Goal: Task Accomplishment & Management: Complete application form

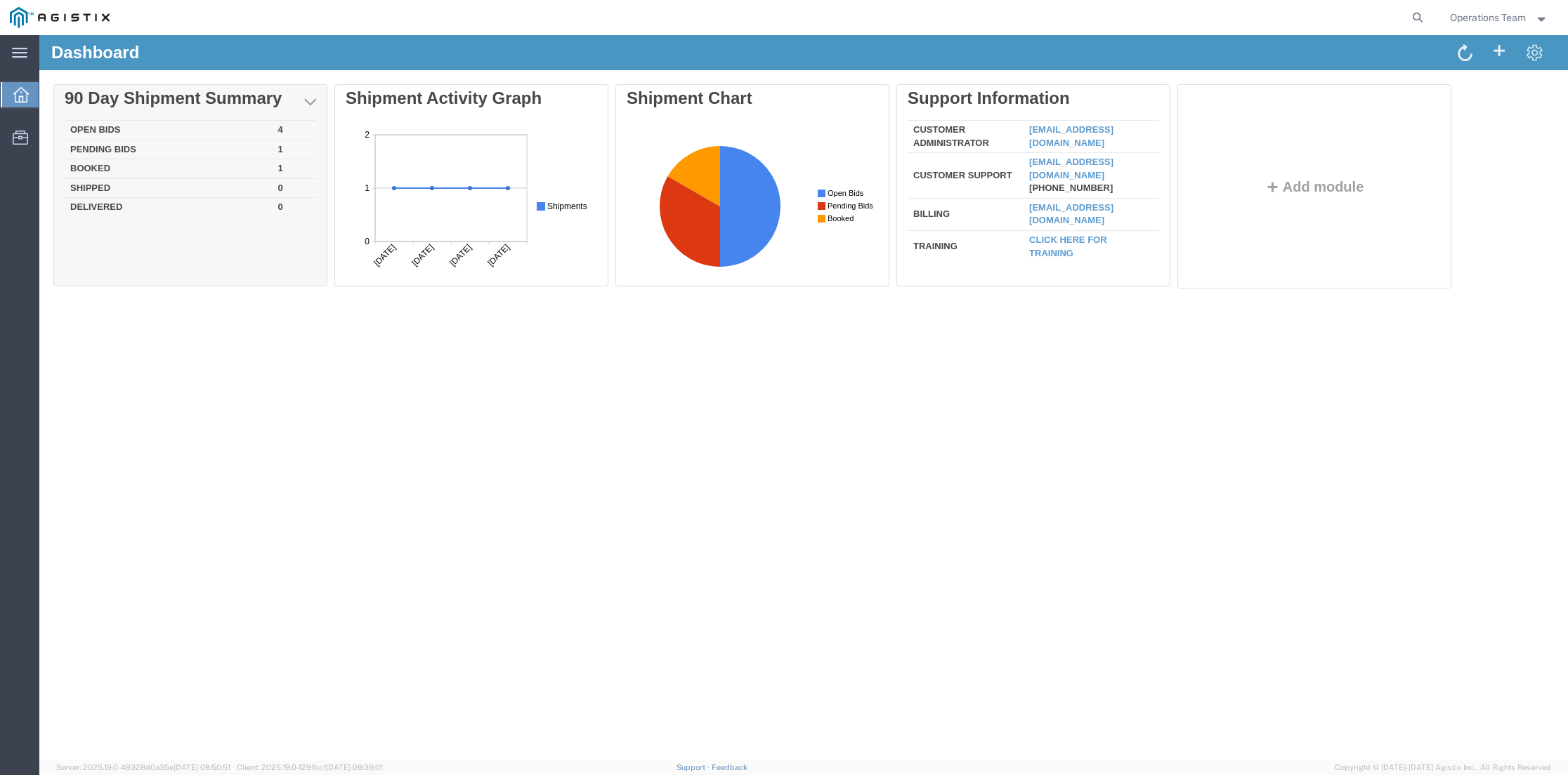
click at [98, 126] on td "Open Bids" at bounding box center [168, 130] width 208 height 19
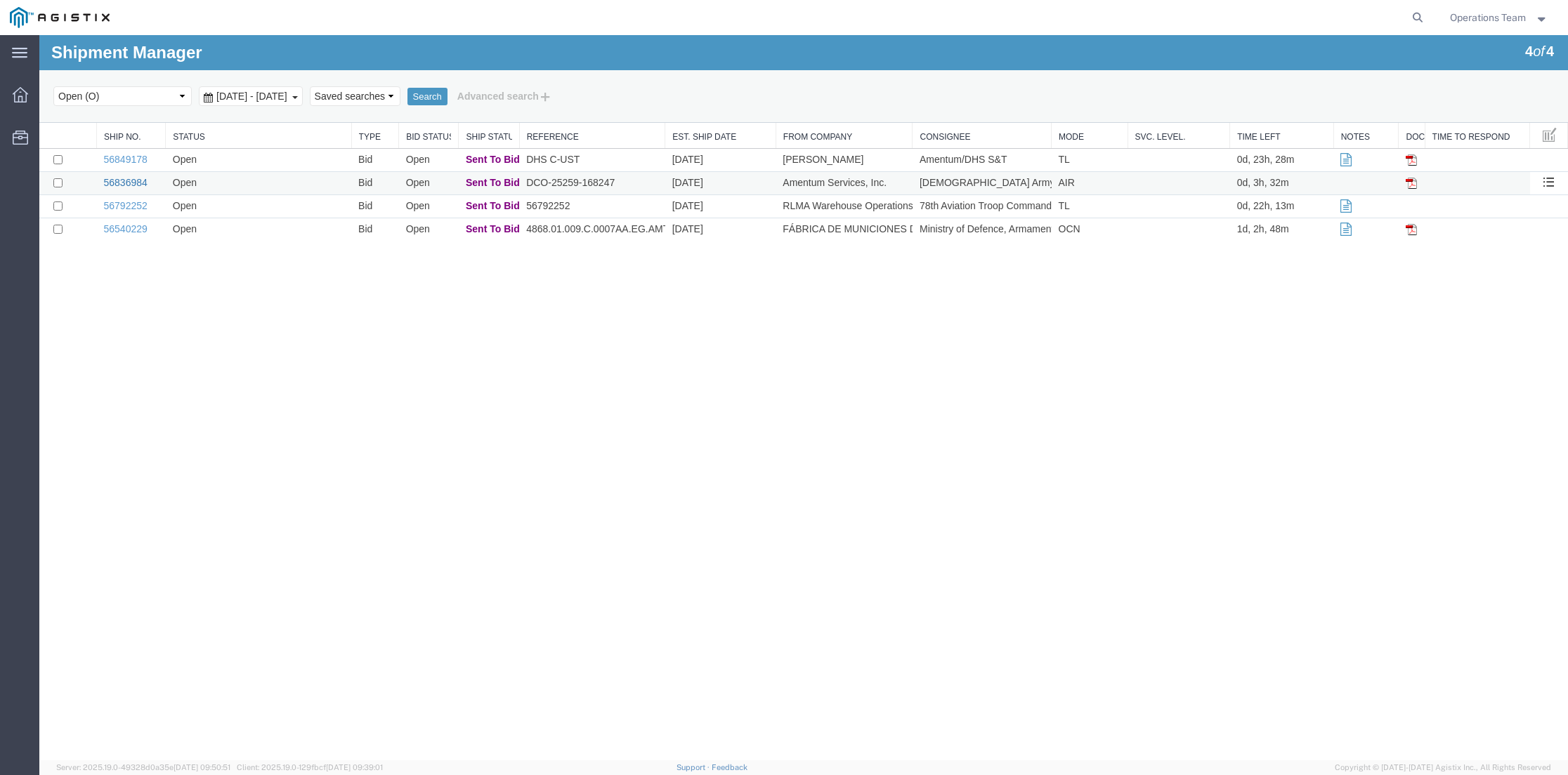
click at [128, 183] on link "56836984" at bounding box center [126, 183] width 44 height 11
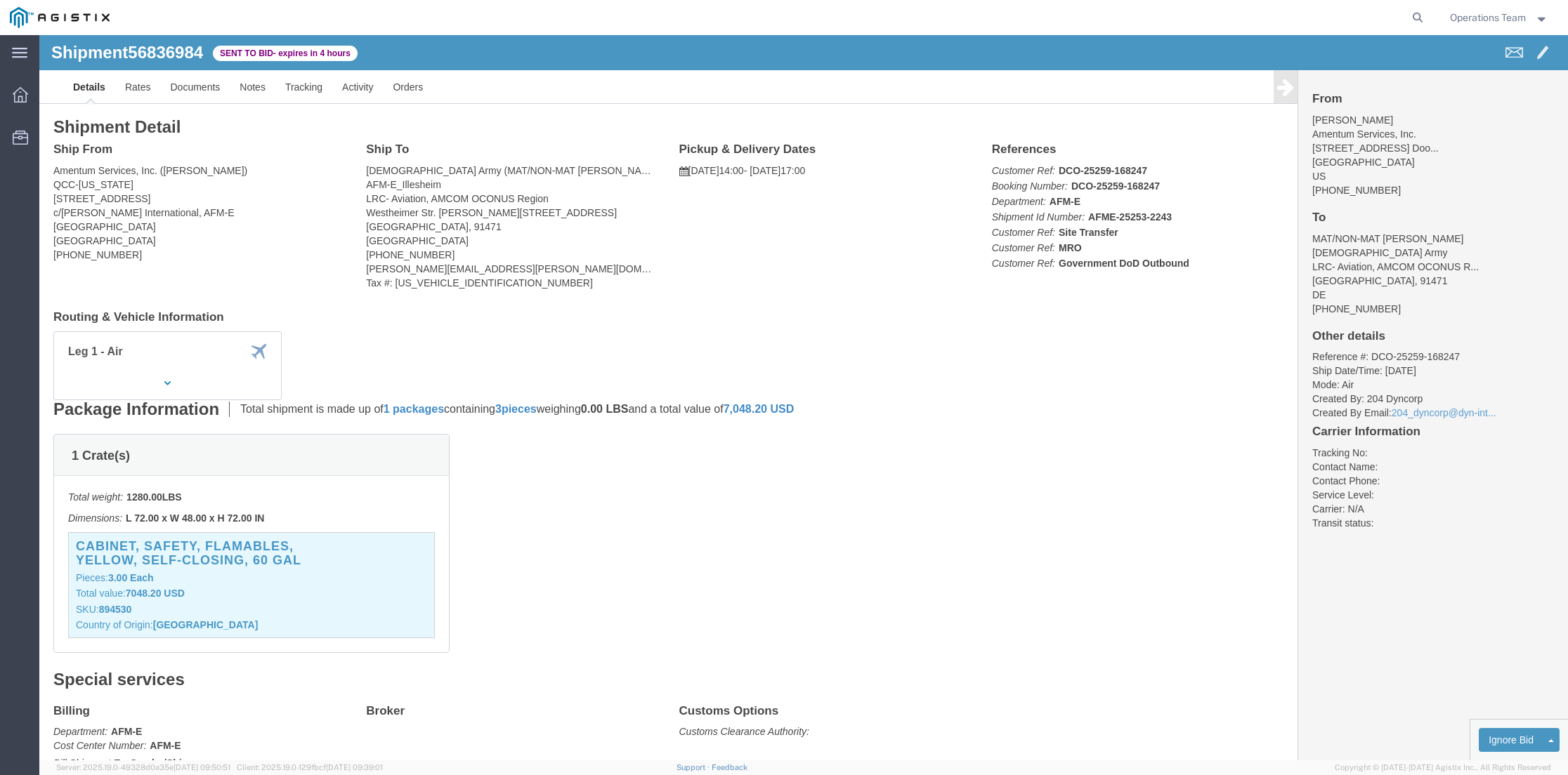
click link "Enter / Modify Bid"
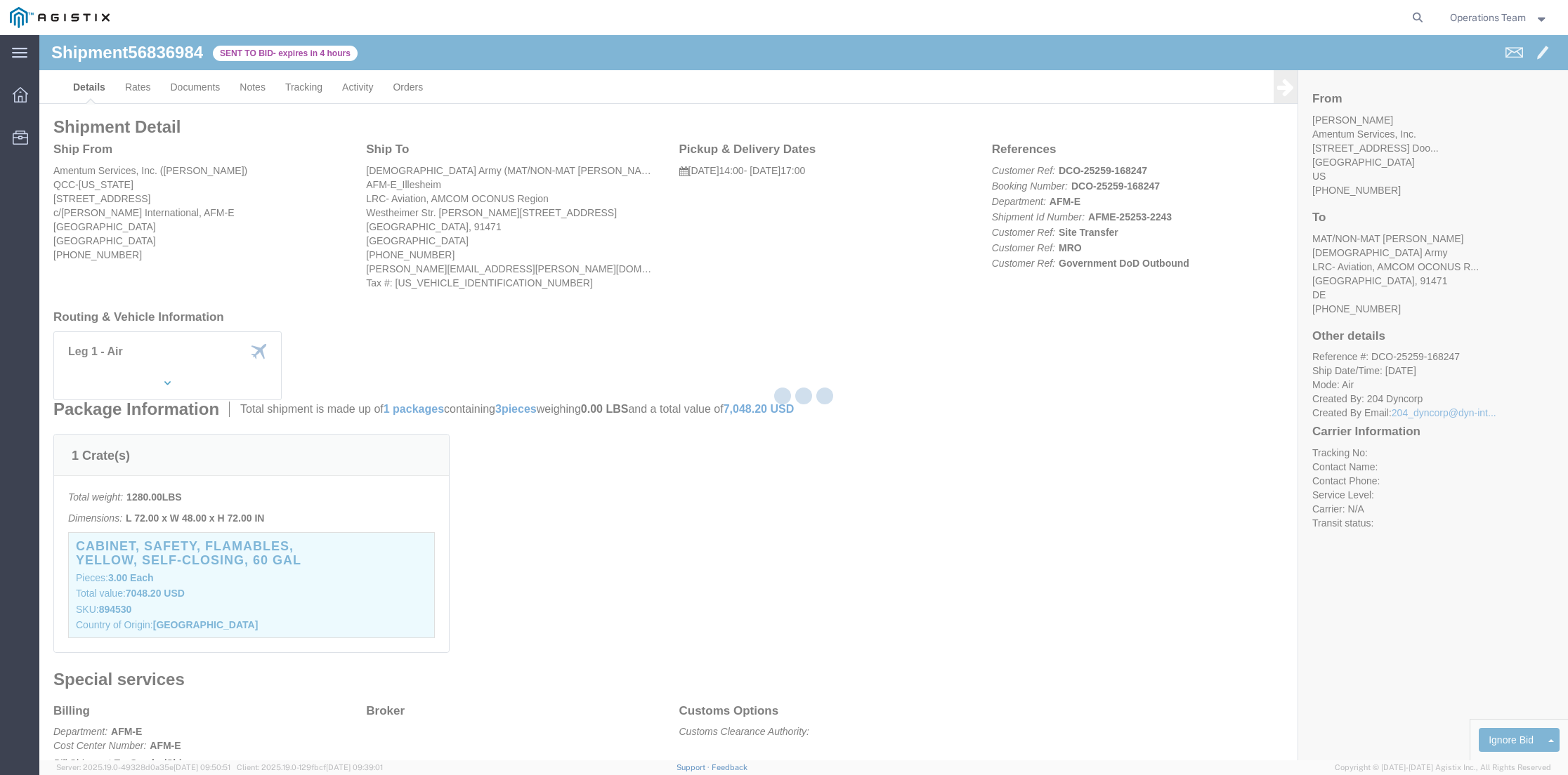
select select "14439"
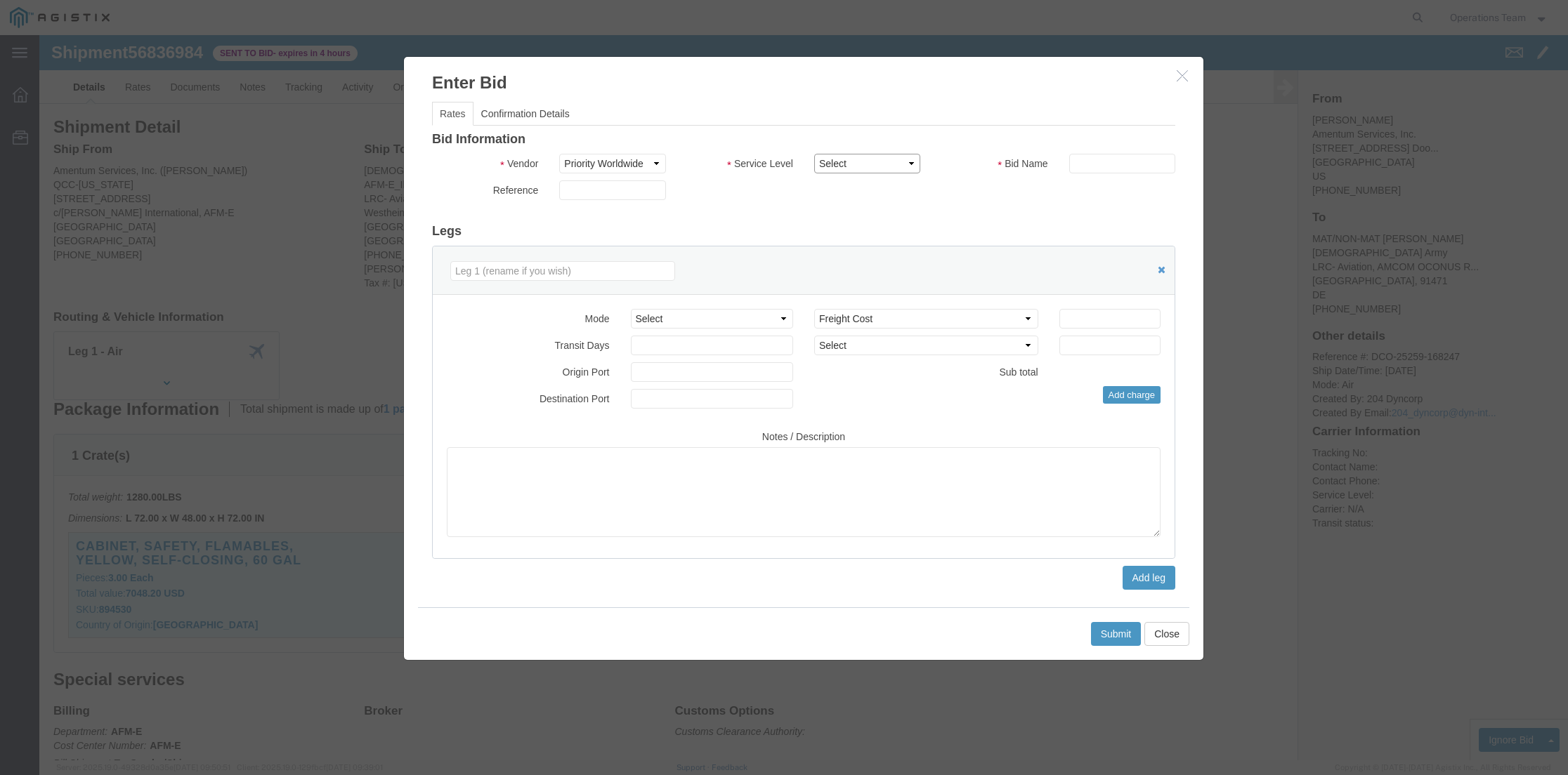
click select "Select 2 Day Air LTL Standard 3 - 5 Day Less than Truckload Ocean TL Standard 3…"
select select "35808"
click select "Select 2 Day Air LTL Standard 3 - 5 Day Less than Truckload Ocean TL Standard 3…"
click input "text"
type input "222795"
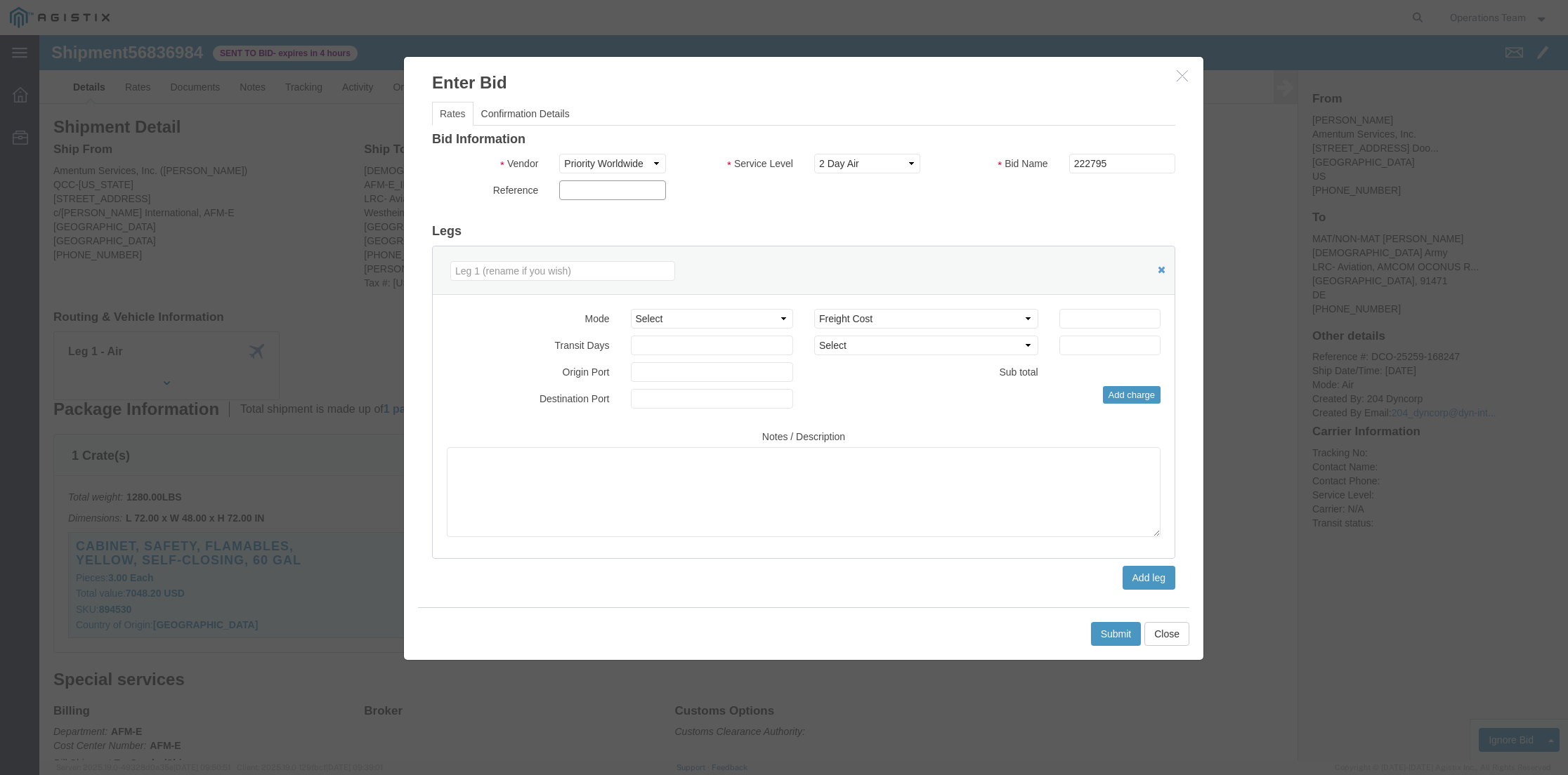
click input "text"
type input "[PERSON_NAME]"
type input "9"
type input "usiah"
type input "gugum"
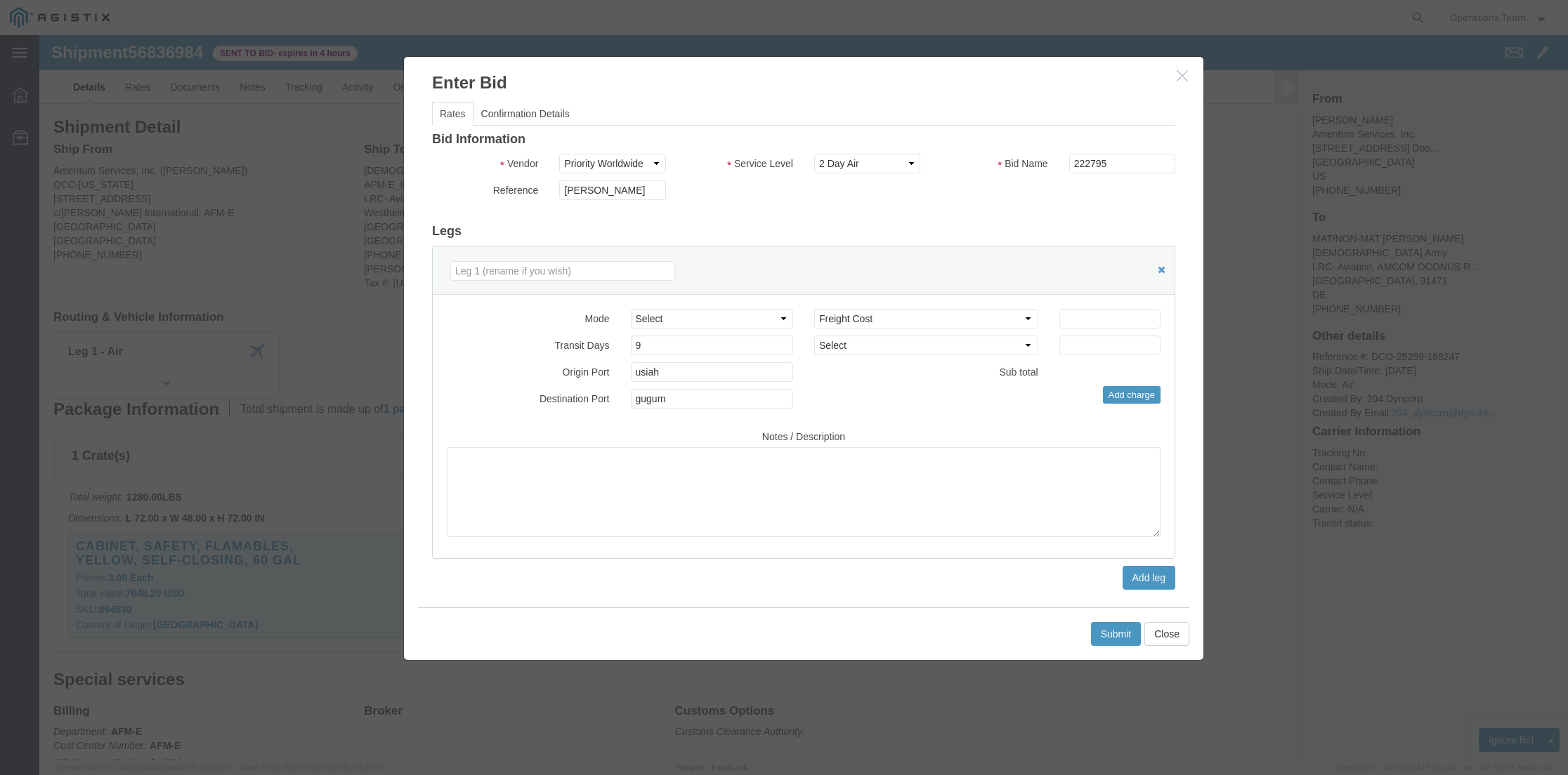
type input "5545.53"
type input "1.01"
click input "5545.53"
type input "2804.70"
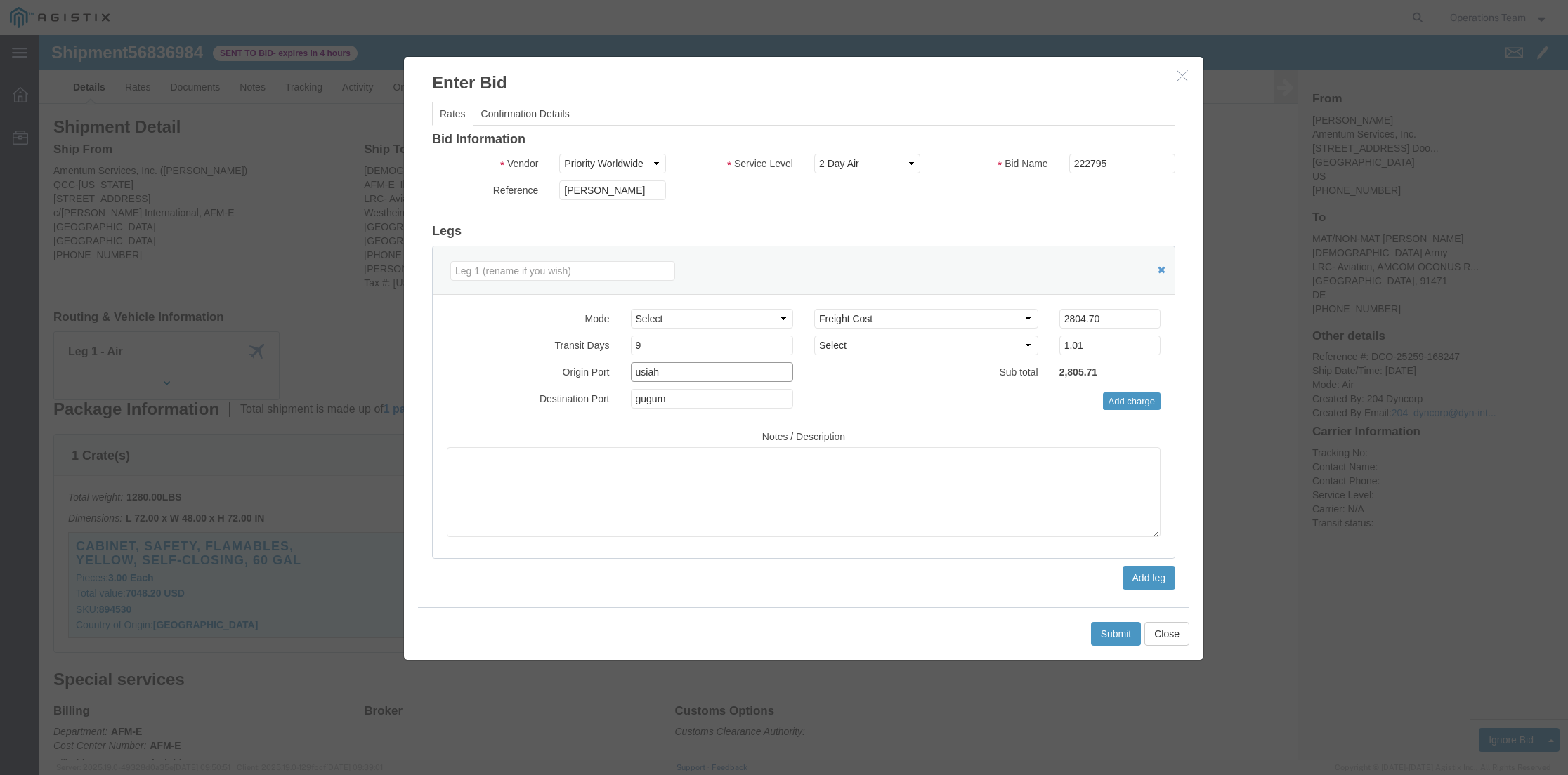
click input "usiah"
type input "usdfw"
type input "defra"
click textarea
paste textarea "***Subject to space availability at the time of booking*** ***Our estimate of c…"
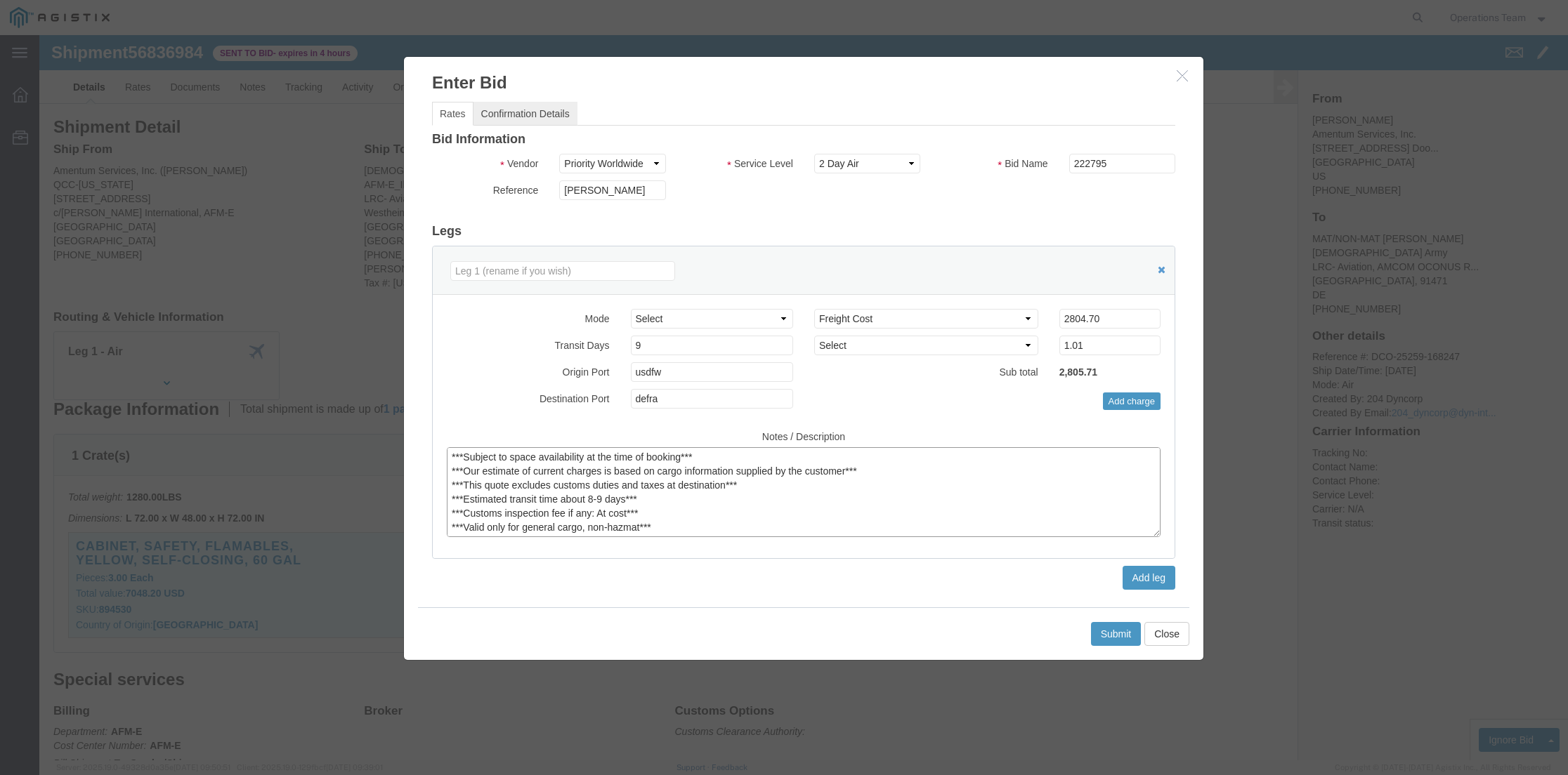
type textarea "***Subject to space availability at the time of booking*** ***Our estimate of c…"
click link "Confirmation Details"
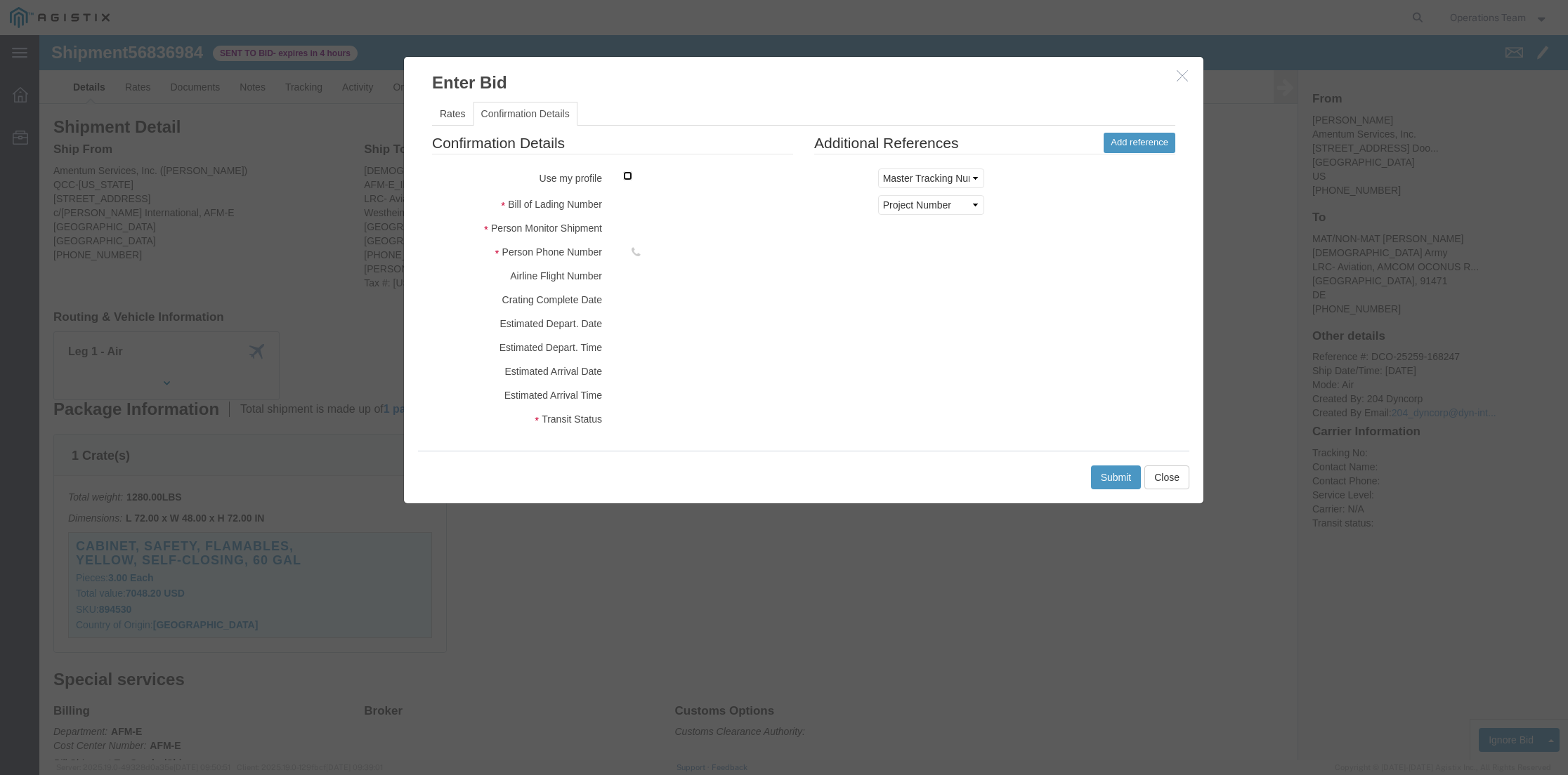
click input "checkbox"
checkbox input "false"
click link "Add reference"
click input "text"
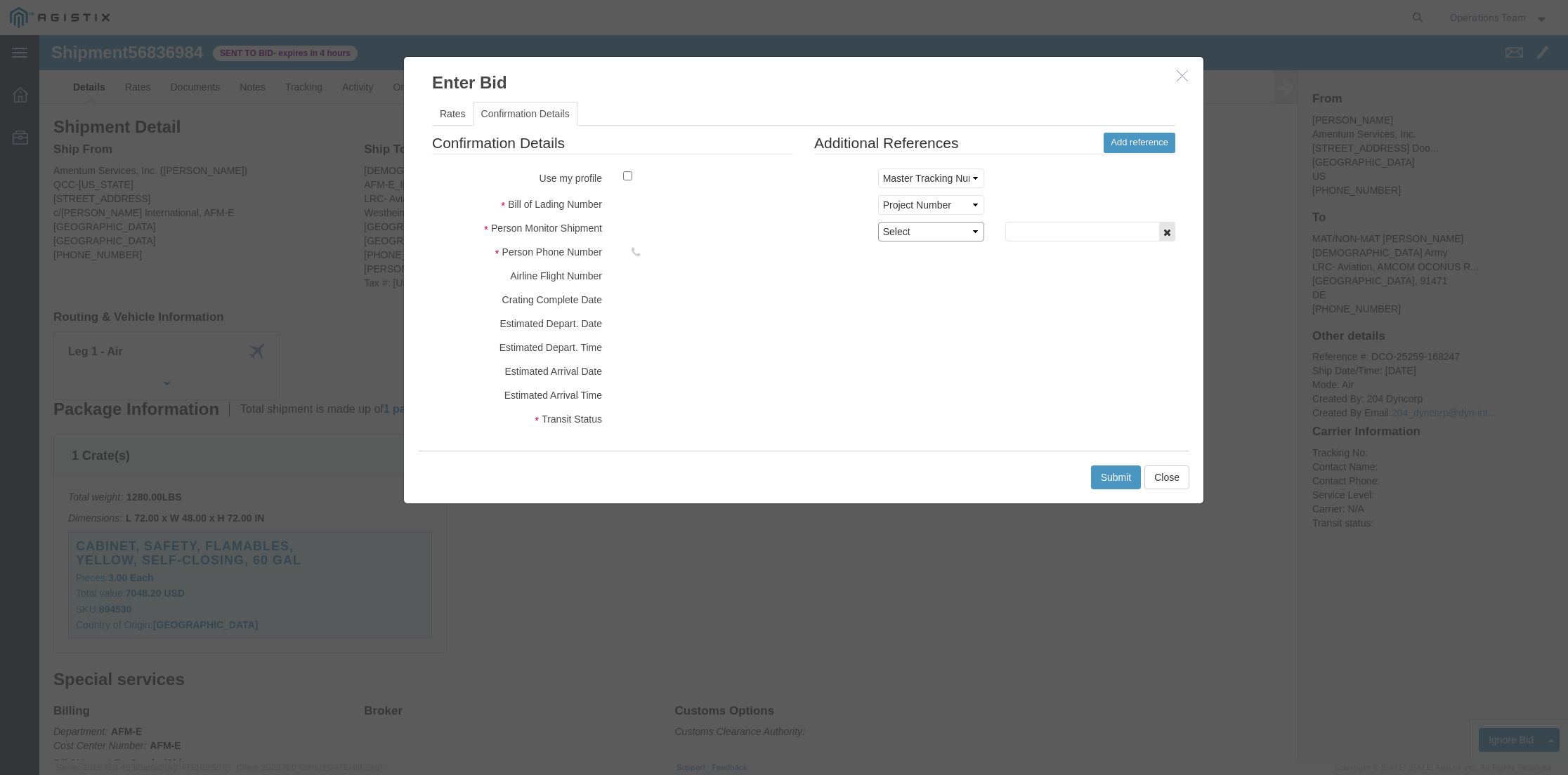
click select "Select Account Type Activity ID Airline Appointment Number ASN Batch Request # …"
select select "ACTID"
click select "Select Account Type Activity ID Airline Appointment Number ASN Batch Request # …"
click input "text"
type input "Bid by [PERSON_NAME]"
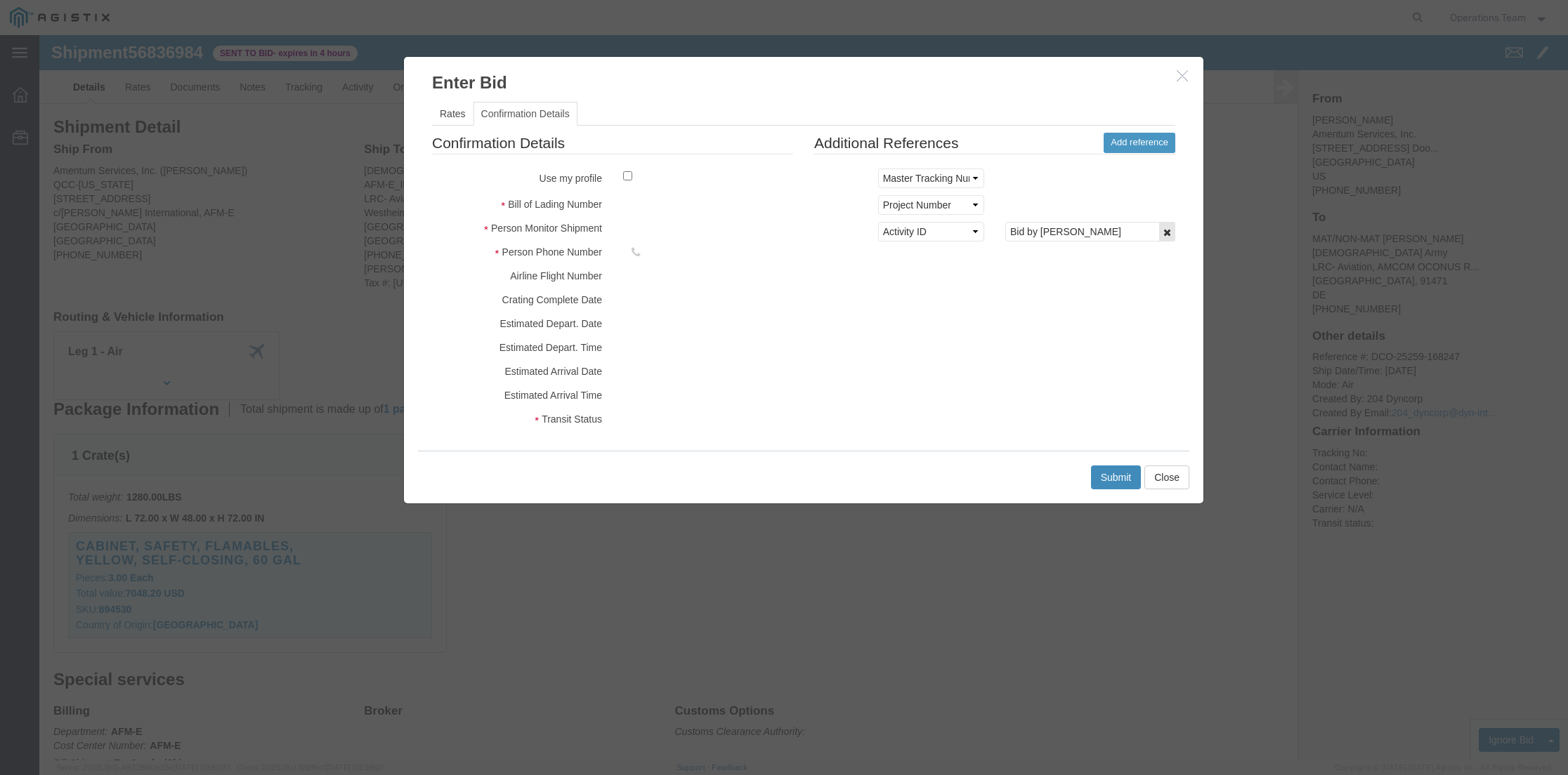
drag, startPoint x: 1063, startPoint y: 435, endPoint x: 861, endPoint y: 345, distance: 221.1
click div "Enter Bid Rates Confirmation Details Bid Information Vendor Select Priority Wor…"
click link "Rates"
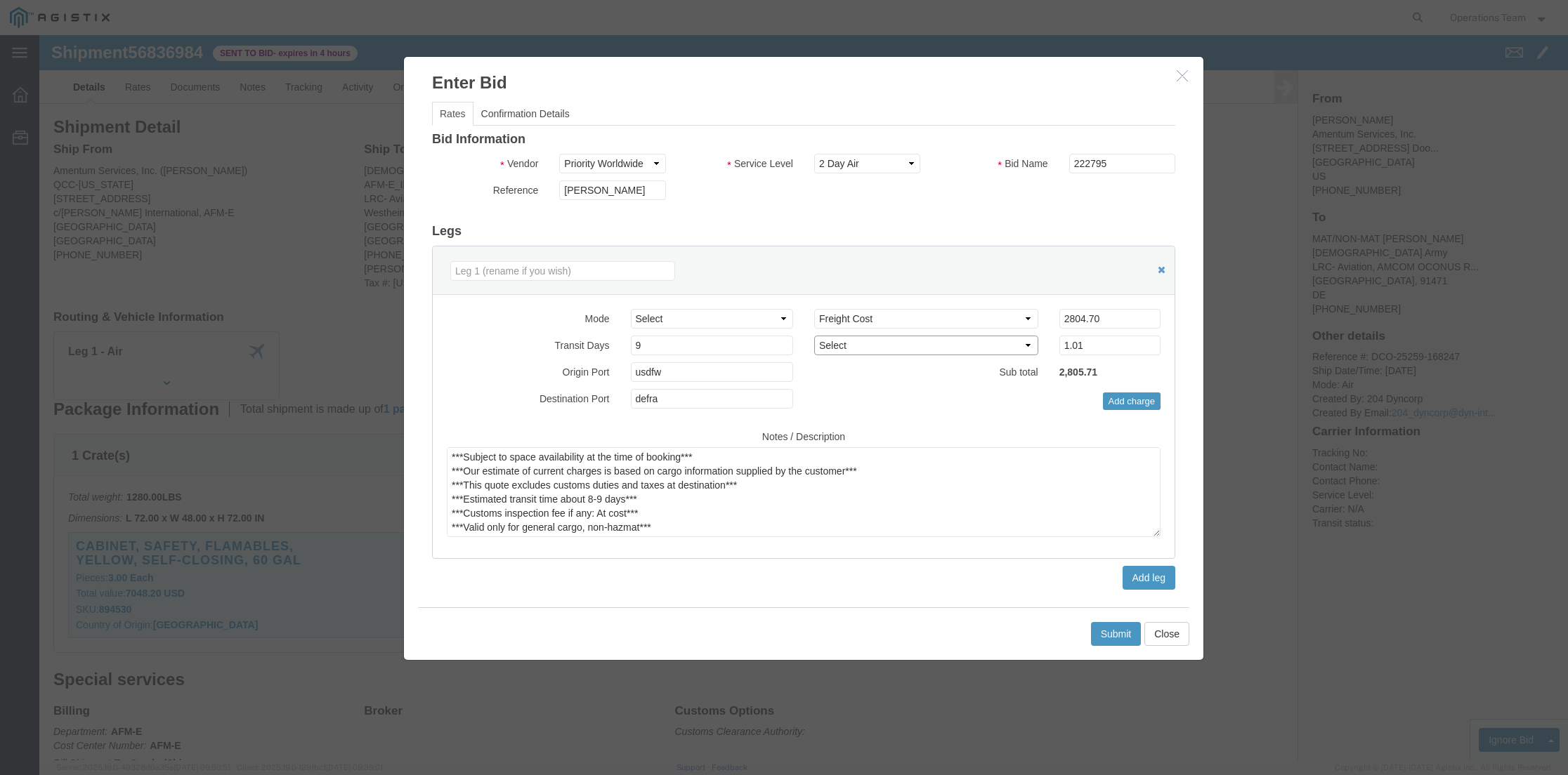
click select "Select 2 Day Service 3 Axle Winch Truck 3 to 5 Day Service 96L Domestic Flat Ra…"
select select "FREI"
click select "Select 2 Day Service 3 Axle Winch Truck 3 to 5 Day Service 96L Domestic Flat Ra…"
click button "Submit"
